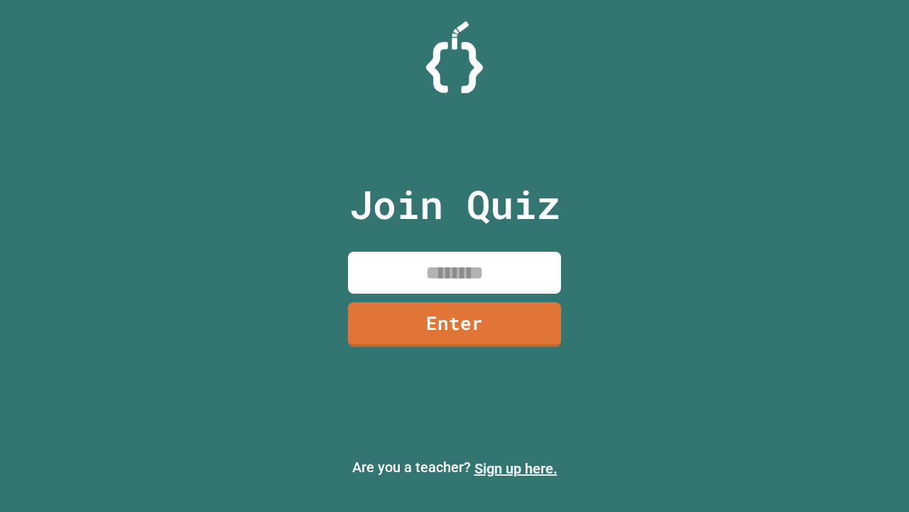
click at [516, 468] on link "Sign up here." at bounding box center [516, 468] width 83 height 17
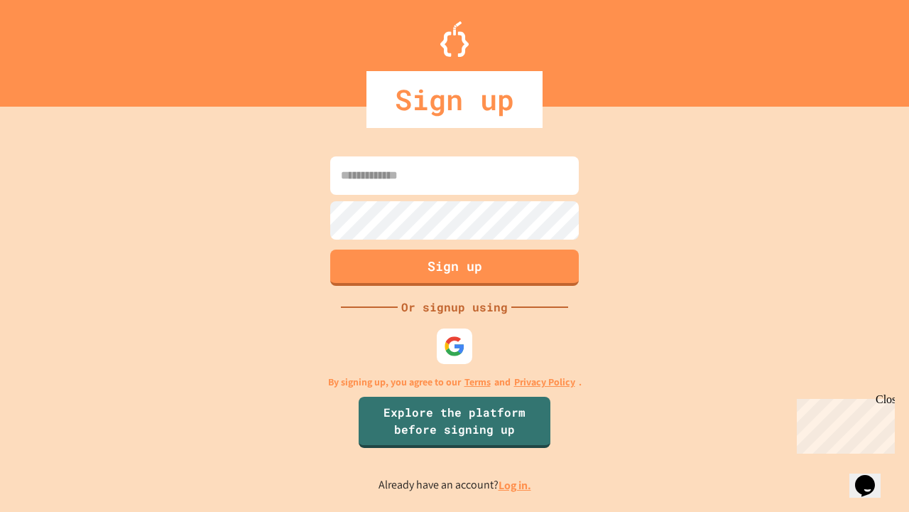
click at [516, 485] on link "Log in." at bounding box center [515, 484] width 33 height 15
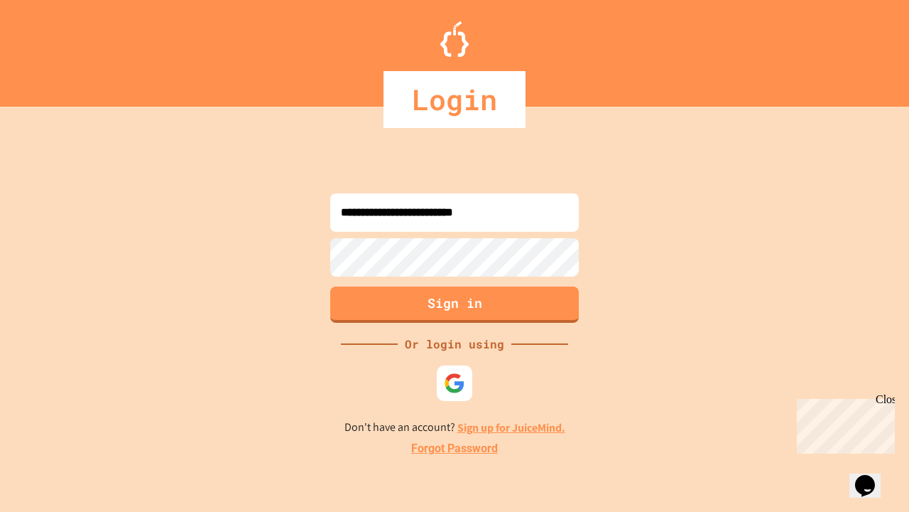
type input "**********"
